Goal: Transaction & Acquisition: Purchase product/service

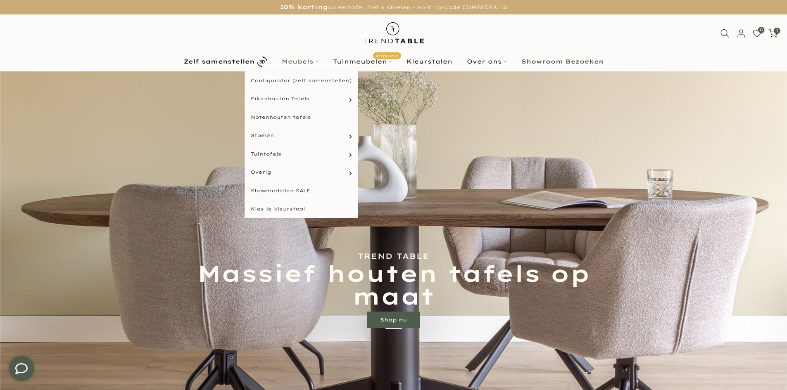
type input "****"
click at [309, 59] on link "Meubels" at bounding box center [299, 62] width 51 height 10
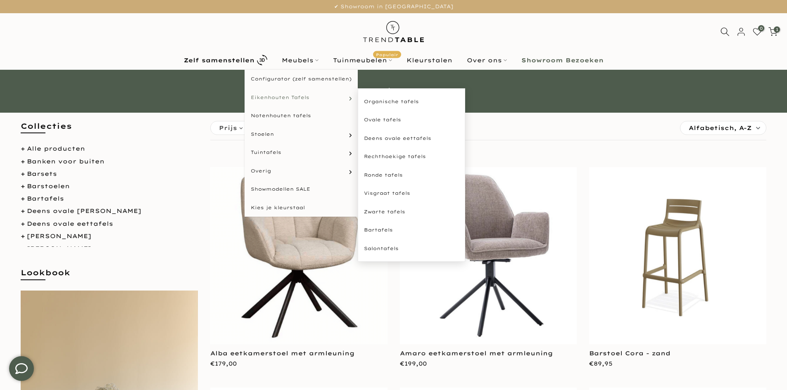
type input "****"
click at [287, 97] on span "Eikenhouten Tafels" at bounding box center [280, 97] width 59 height 7
